Goal: Task Accomplishment & Management: Use online tool/utility

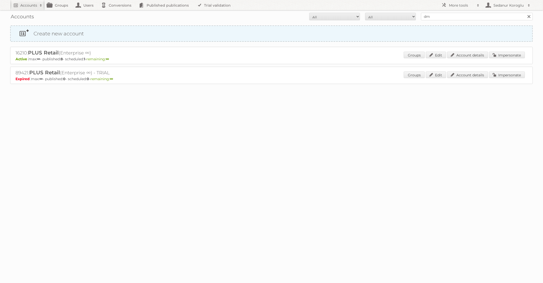
type input "dm drogerie"
click at [525, 13] on input "Search" at bounding box center [529, 17] width 8 height 8
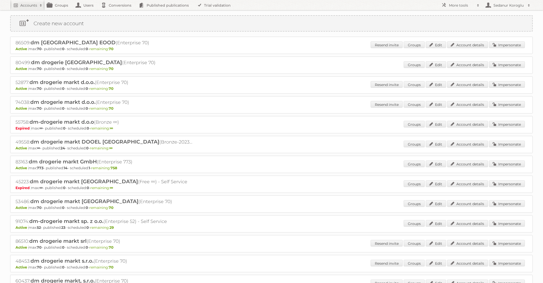
scroll to position [11, 0]
click at [509, 162] on link "Impersonate" at bounding box center [507, 163] width 36 height 7
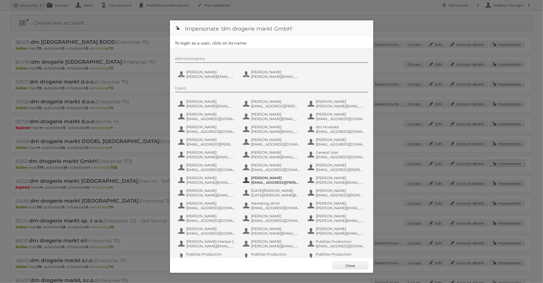
scroll to position [48, 0]
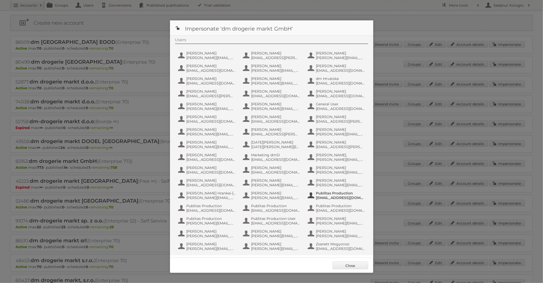
click at [336, 198] on span "[EMAIL_ADDRESS][DOMAIN_NAME]" at bounding box center [340, 197] width 49 height 5
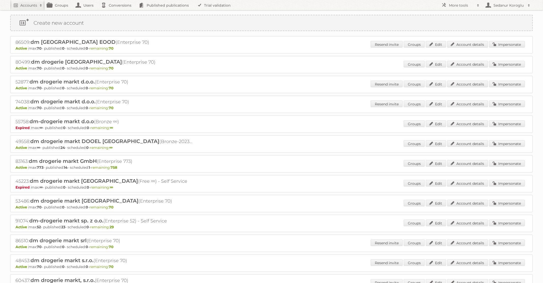
scroll to position [0, 0]
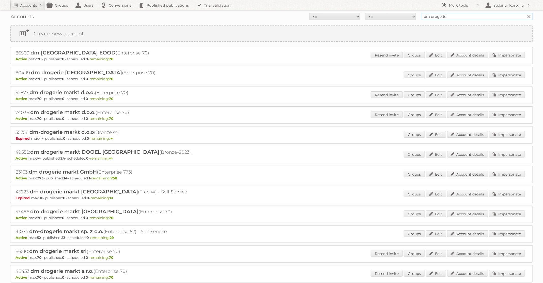
drag, startPoint x: 459, startPoint y: 18, endPoint x: 387, endPoint y: 10, distance: 72.1
click at [388, 10] on div "Accounts All Active Expired Pending All Paid Trials Self service dm drogerie Se…" at bounding box center [271, 16] width 523 height 13
type input "Plus Retail"
click at [525, 13] on input "Search" at bounding box center [529, 17] width 8 height 8
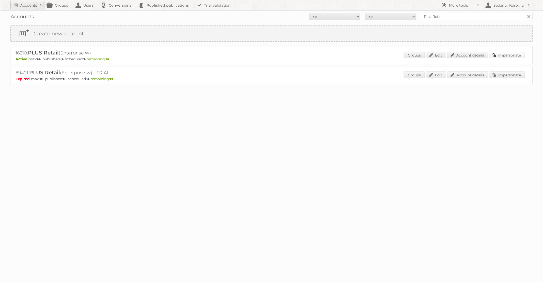
click at [503, 57] on link "Impersonate" at bounding box center [507, 55] width 36 height 7
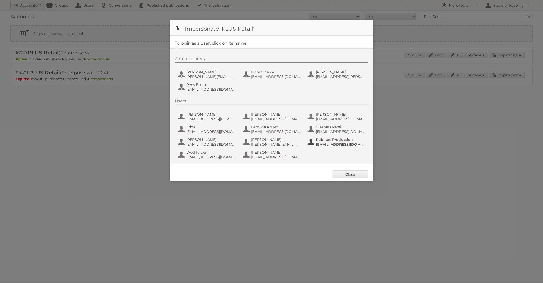
click at [327, 145] on span "fs+coop@publitas.com" at bounding box center [340, 144] width 49 height 5
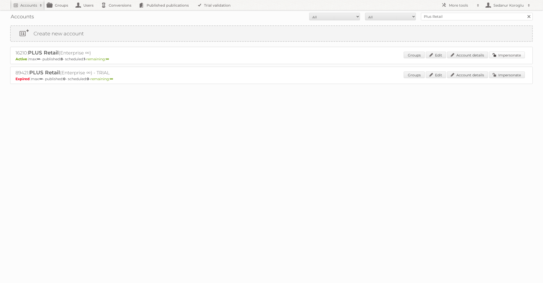
click at [507, 56] on link "Impersonate" at bounding box center [507, 55] width 36 height 7
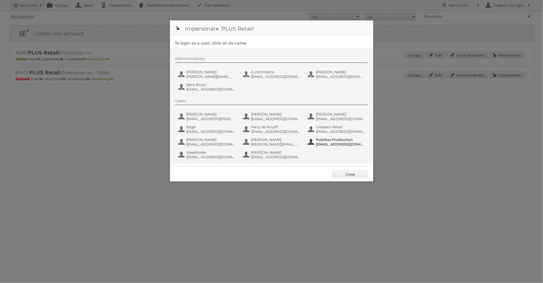
click at [323, 141] on span "Publitas Production" at bounding box center [340, 139] width 49 height 5
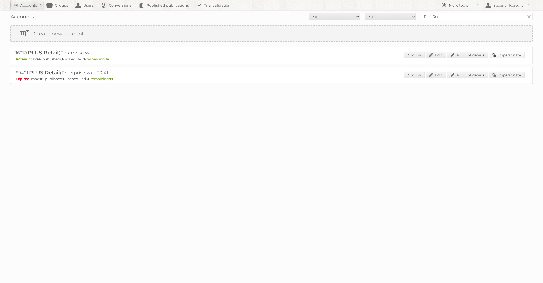
click at [495, 55] on link "Impersonate" at bounding box center [507, 55] width 36 height 7
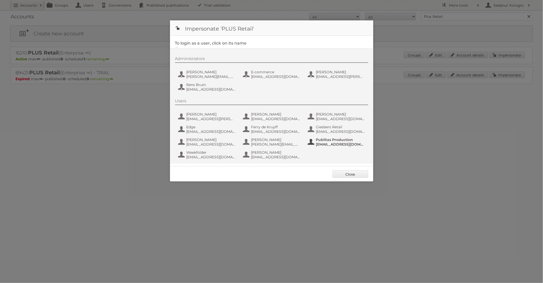
click at [345, 141] on span "Publitas Production" at bounding box center [340, 139] width 49 height 5
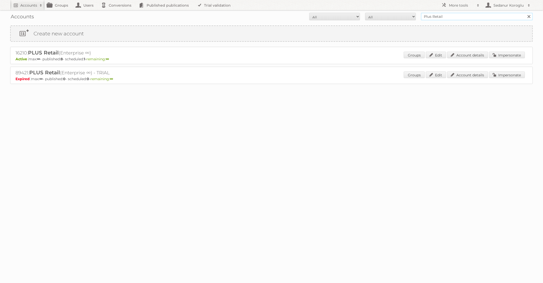
drag, startPoint x: 450, startPoint y: 16, endPoint x: 385, endPoint y: 16, distance: 65.8
click at [386, 16] on form "All Active Expired Pending All Paid Trials Self service Plus Retail Search" at bounding box center [271, 17] width 523 height 8
type input "seda koroglu"
click at [525, 13] on input "Search" at bounding box center [529, 17] width 8 height 8
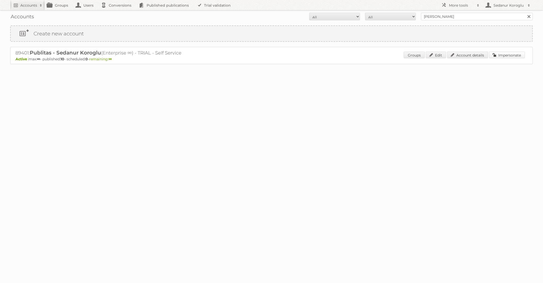
click at [502, 55] on link "Impersonate" at bounding box center [507, 55] width 36 height 7
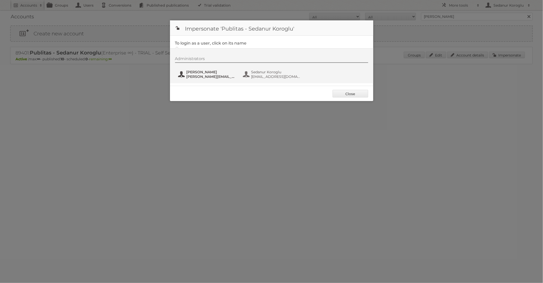
click at [224, 74] on span "s.koroglu@publitas.com" at bounding box center [211, 76] width 49 height 5
